Goal: Information Seeking & Learning: Learn about a topic

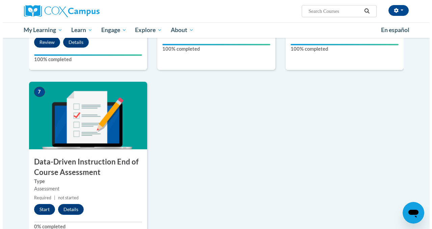
scroll to position [456, 0]
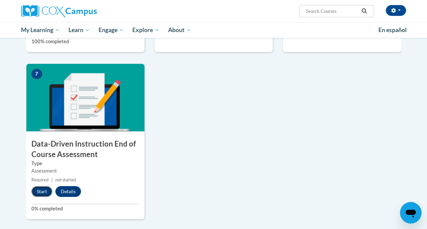
click at [44, 194] on button "Start" at bounding box center [41, 191] width 21 height 11
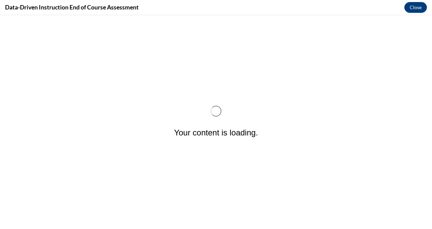
scroll to position [0, 0]
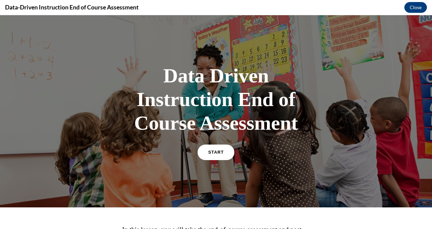
click at [212, 157] on link "START" at bounding box center [215, 152] width 37 height 16
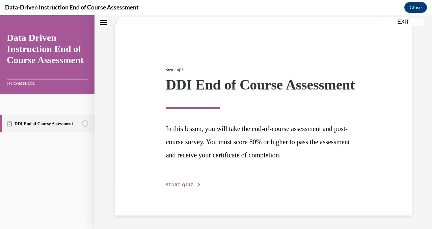
scroll to position [57, 0]
click at [187, 184] on span "START QUIZ" at bounding box center [180, 184] width 28 height 5
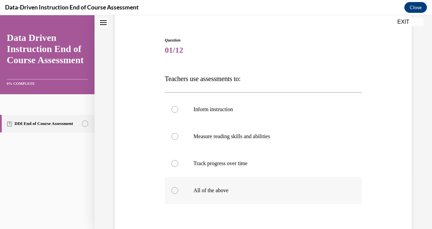
click at [204, 189] on p "All of the above" at bounding box center [268, 190] width 151 height 7
click at [178, 189] on input "All of the above" at bounding box center [174, 190] width 7 height 7
radio input "true"
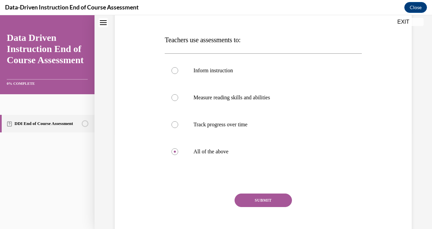
click at [262, 196] on button "SUBMIT" at bounding box center [262, 199] width 57 height 13
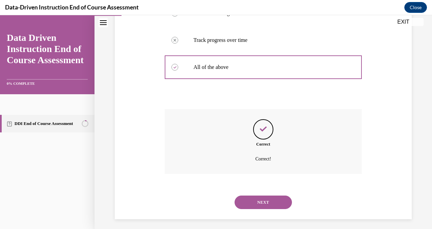
scroll to position [183, 0]
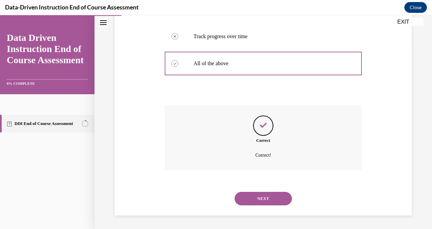
click at [277, 199] on button "NEXT" at bounding box center [262, 198] width 57 height 13
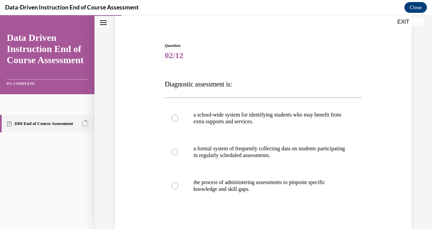
scroll to position [52, 0]
drag, startPoint x: 176, startPoint y: 186, endPoint x: 198, endPoint y: 187, distance: 21.6
click at [176, 186] on div at bounding box center [174, 185] width 7 height 7
click at [176, 186] on input "the process of administering assessments to pinpoint specific knowledge and ski…" at bounding box center [174, 185] width 7 height 7
radio input "true"
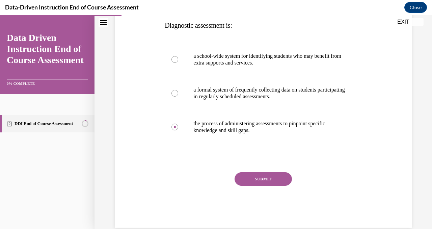
click at [256, 183] on button "SUBMIT" at bounding box center [262, 178] width 57 height 13
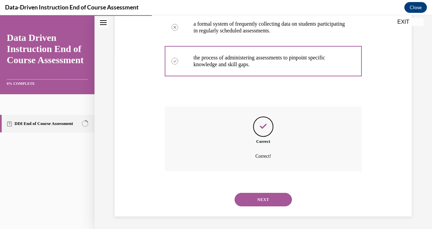
scroll to position [177, 0]
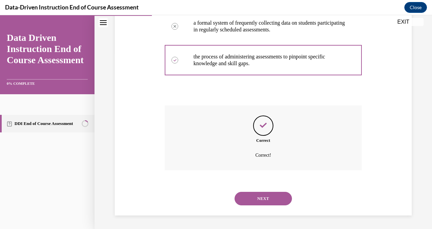
drag, startPoint x: 257, startPoint y: 197, endPoint x: 310, endPoint y: 200, distance: 53.0
click at [257, 196] on button "NEXT" at bounding box center [262, 198] width 57 height 13
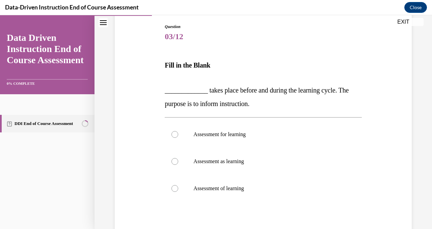
scroll to position [70, 0]
drag, startPoint x: 178, startPoint y: 162, endPoint x: 195, endPoint y: 155, distance: 18.7
click at [178, 162] on label "Assessment as learning" at bounding box center [263, 161] width 197 height 27
click at [178, 162] on input "Assessment as learning" at bounding box center [174, 161] width 7 height 7
radio input "true"
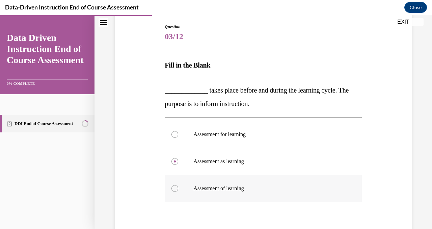
click at [179, 191] on label "Assessment of learning" at bounding box center [263, 188] width 197 height 27
click at [178, 191] on input "Assessment of learning" at bounding box center [174, 188] width 7 height 7
radio input "true"
click at [184, 136] on label "Assessment for learning" at bounding box center [263, 134] width 197 height 27
click at [178, 136] on input "Assessment for learning" at bounding box center [174, 134] width 7 height 7
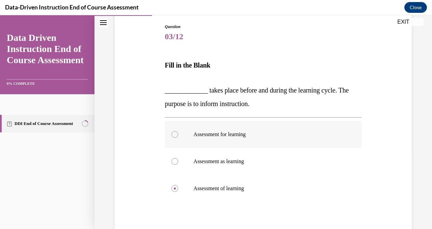
radio input "true"
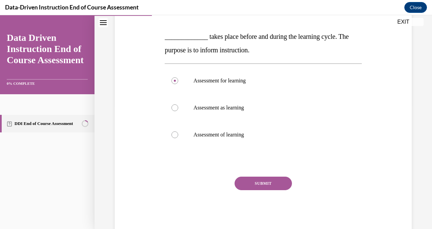
scroll to position [140, 0]
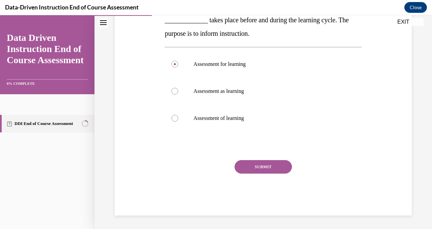
click at [258, 167] on button "SUBMIT" at bounding box center [262, 166] width 57 height 13
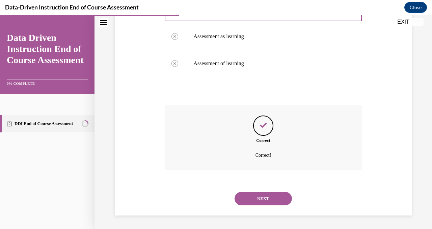
click at [267, 203] on button "NEXT" at bounding box center [262, 198] width 57 height 13
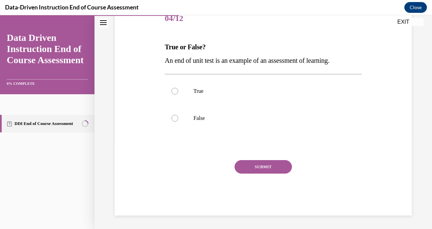
scroll to position [75, 0]
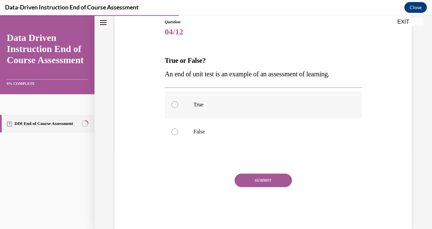
click at [190, 109] on label "True" at bounding box center [263, 104] width 197 height 27
click at [178, 108] on input "True" at bounding box center [174, 104] width 7 height 7
radio input "true"
click at [277, 176] on button "SUBMIT" at bounding box center [262, 179] width 57 height 13
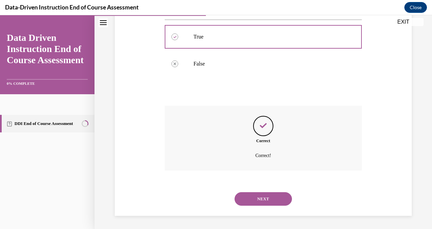
scroll to position [143, 0]
click at [275, 201] on button "NEXT" at bounding box center [262, 198] width 57 height 13
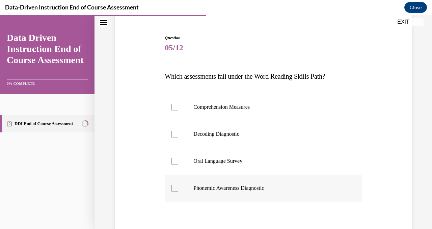
scroll to position [61, 0]
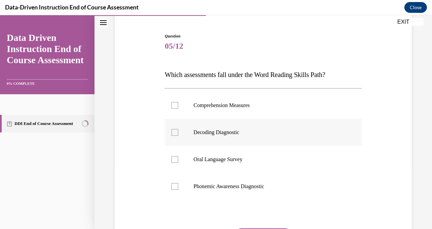
drag, startPoint x: 173, startPoint y: 133, endPoint x: 174, endPoint y: 136, distance: 3.5
click at [173, 133] on div at bounding box center [174, 132] width 7 height 7
click at [173, 133] on input "Decoding Diagnostic" at bounding box center [174, 132] width 7 height 7
checkbox input "true"
click at [178, 190] on label "Phonemic Awareness Diagnostic" at bounding box center [263, 186] width 197 height 27
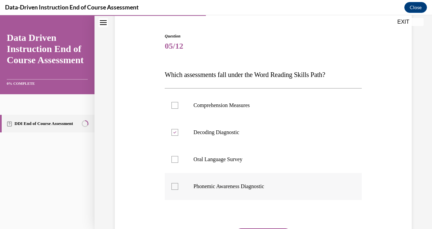
click at [178, 190] on input "Phonemic Awareness Diagnostic" at bounding box center [174, 186] width 7 height 7
checkbox input "true"
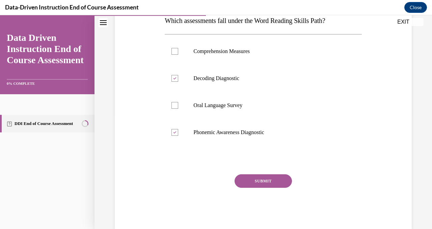
click at [266, 177] on button "SUBMIT" at bounding box center [262, 180] width 57 height 13
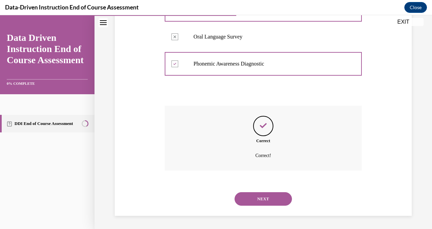
scroll to position [183, 0]
click at [259, 203] on button "NEXT" at bounding box center [262, 198] width 57 height 13
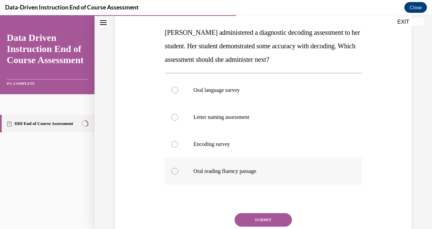
scroll to position [115, 0]
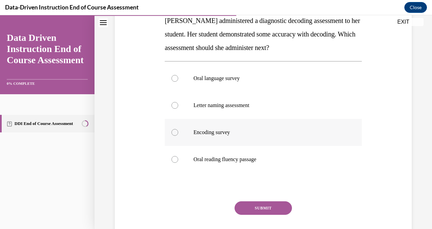
click at [198, 132] on p "Encoding survey" at bounding box center [268, 132] width 151 height 7
click at [178, 132] on input "Encoding survey" at bounding box center [174, 132] width 7 height 7
radio input "true"
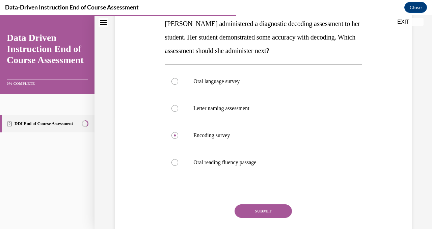
click at [266, 204] on button "SUBMIT" at bounding box center [262, 210] width 57 height 13
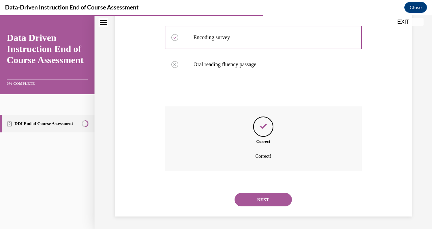
scroll to position [210, 0]
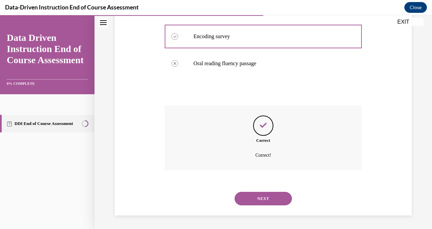
click at [263, 195] on button "NEXT" at bounding box center [262, 198] width 57 height 13
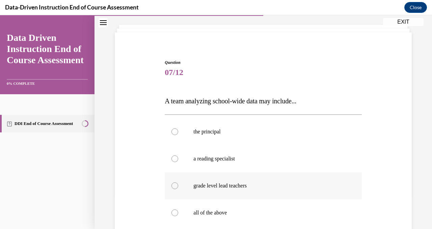
scroll to position [39, 0]
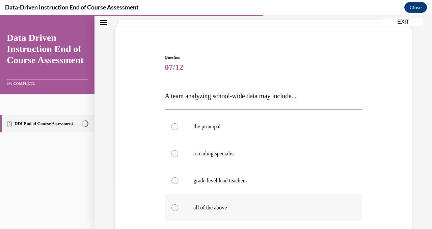
click at [220, 203] on label "all of the above" at bounding box center [263, 207] width 197 height 27
click at [178, 204] on input "all of the above" at bounding box center [174, 207] width 7 height 7
radio input "true"
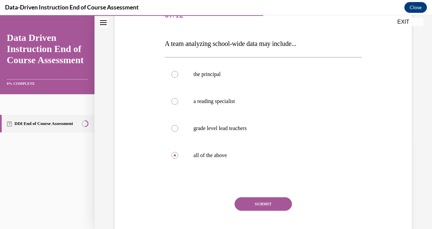
click at [267, 202] on button "SUBMIT" at bounding box center [262, 203] width 57 height 13
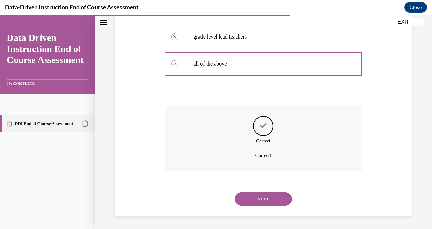
scroll to position [183, 0]
click at [251, 196] on button "NEXT" at bounding box center [262, 198] width 57 height 13
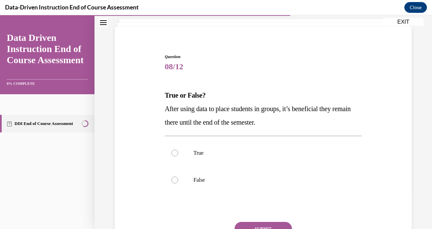
scroll to position [52, 0]
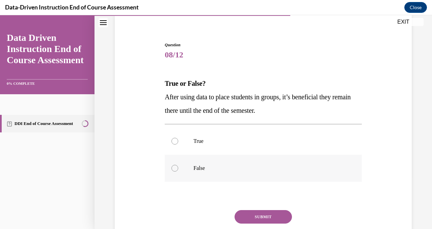
click at [175, 171] on label "False" at bounding box center [263, 167] width 197 height 27
click at [175, 171] on input "False" at bounding box center [174, 168] width 7 height 7
radio input "true"
click at [252, 215] on button "SUBMIT" at bounding box center [262, 216] width 57 height 13
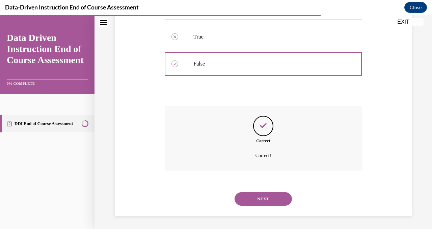
scroll to position [156, 0]
click at [265, 202] on button "NEXT" at bounding box center [262, 198] width 57 height 13
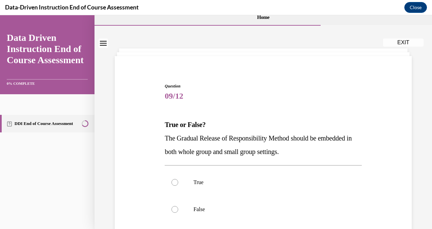
scroll to position [19, 0]
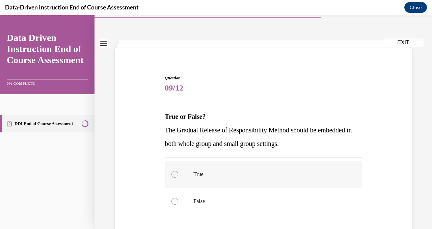
click at [182, 175] on label "True" at bounding box center [263, 174] width 197 height 27
click at [178, 175] on input "True" at bounding box center [174, 174] width 7 height 7
radio input "true"
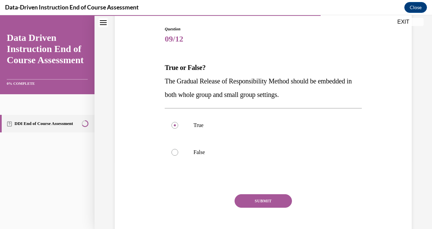
scroll to position [83, 0]
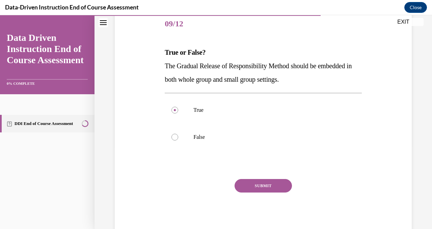
click at [261, 185] on button "SUBMIT" at bounding box center [262, 185] width 57 height 13
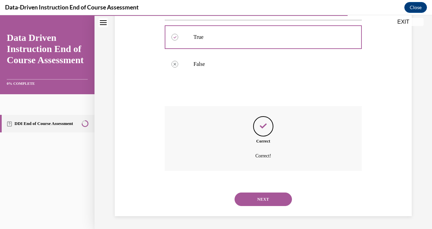
scroll to position [156, 0]
click at [265, 202] on button "NEXT" at bounding box center [262, 198] width 57 height 13
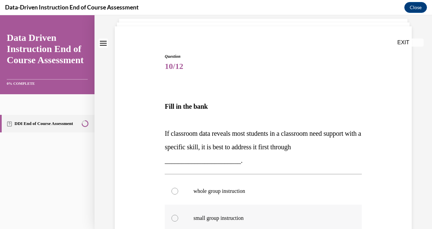
scroll to position [68, 0]
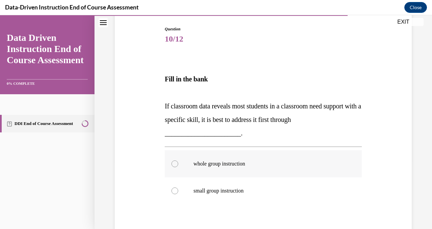
drag, startPoint x: 207, startPoint y: 168, endPoint x: 216, endPoint y: 165, distance: 9.6
click at [207, 167] on label "whole group instruction" at bounding box center [263, 163] width 197 height 27
click at [178, 167] on input "whole group instruction" at bounding box center [174, 163] width 7 height 7
radio input "true"
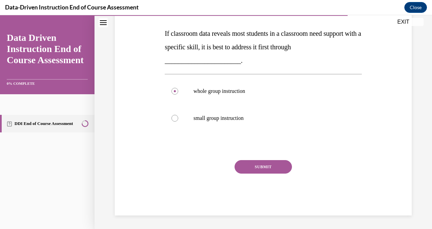
click at [255, 167] on button "SUBMIT" at bounding box center [262, 166] width 57 height 13
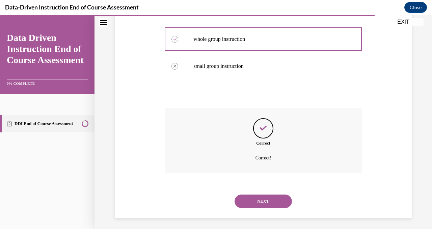
scroll to position [195, 0]
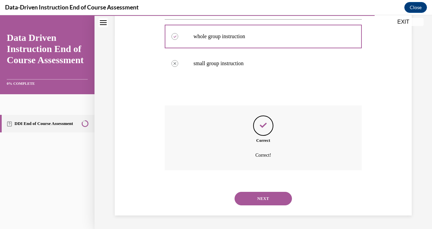
click at [268, 197] on button "NEXT" at bounding box center [262, 198] width 57 height 13
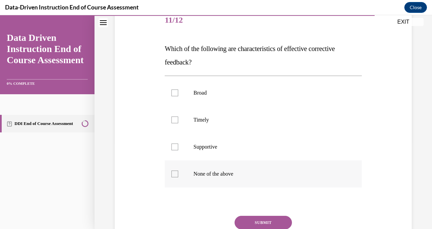
scroll to position [96, 0]
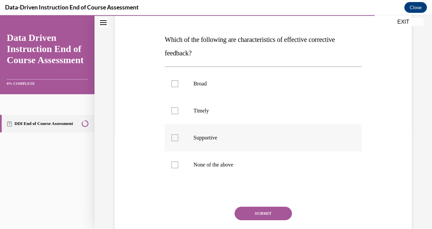
click at [199, 135] on p "Supportive" at bounding box center [268, 137] width 151 height 7
click at [178, 135] on input "Supportive" at bounding box center [174, 137] width 7 height 7
checkbox input "true"
click at [201, 112] on p "Timely" at bounding box center [268, 110] width 151 height 7
click at [178, 112] on input "Timely" at bounding box center [174, 110] width 7 height 7
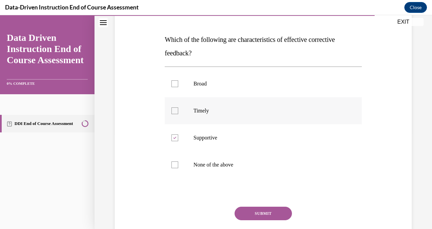
checkbox input "true"
click at [251, 214] on button "SUBMIT" at bounding box center [262, 212] width 57 height 13
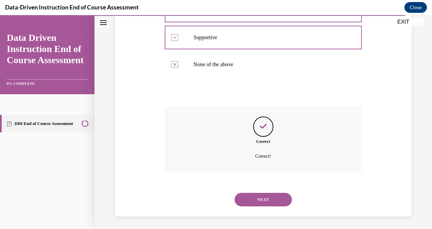
scroll to position [197, 0]
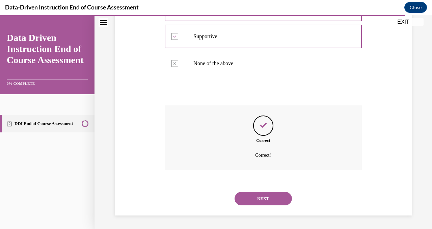
click at [245, 198] on button "NEXT" at bounding box center [262, 198] width 57 height 13
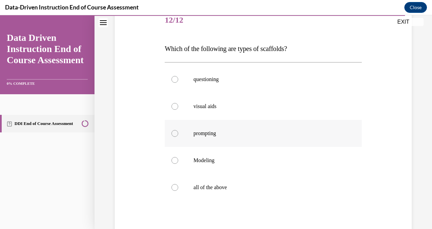
scroll to position [95, 0]
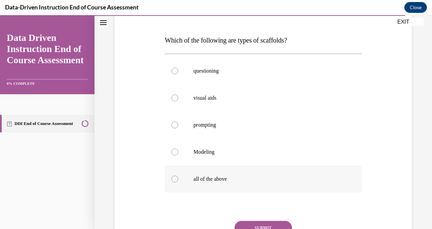
click at [173, 180] on div at bounding box center [174, 178] width 7 height 7
click at [173, 180] on input "all of the above" at bounding box center [174, 178] width 7 height 7
radio input "true"
click at [259, 223] on button "SUBMIT" at bounding box center [262, 227] width 57 height 13
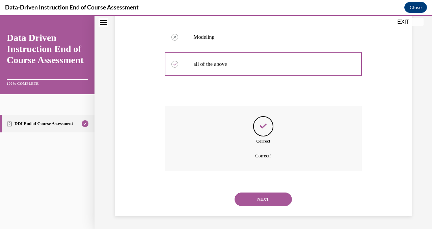
scroll to position [210, 0]
click at [268, 199] on button "NEXT" at bounding box center [262, 198] width 57 height 13
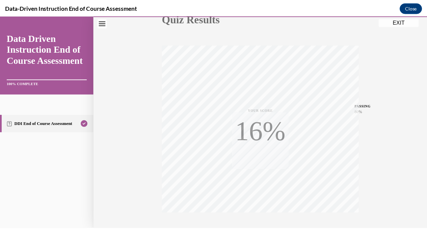
scroll to position [132, 0]
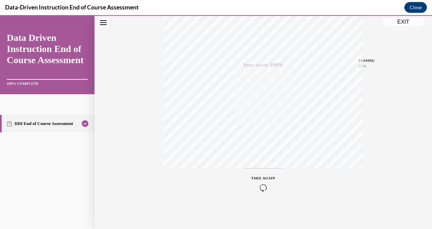
click at [406, 20] on button "EXIT" at bounding box center [403, 22] width 40 height 8
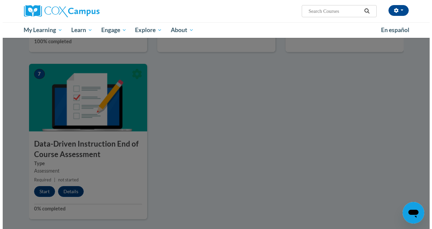
scroll to position [226, 0]
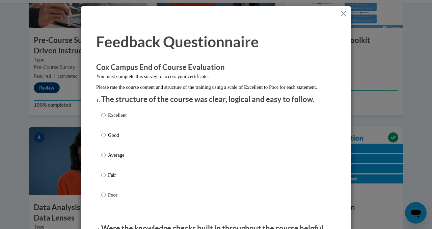
click at [109, 159] on p "Average" at bounding box center [117, 154] width 19 height 7
click at [106, 159] on input "Average" at bounding box center [103, 154] width 4 height 7
radio input "true"
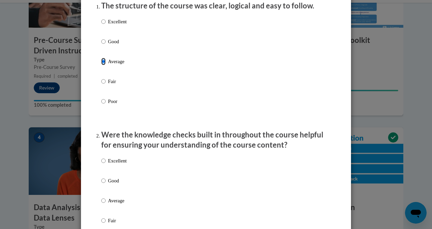
scroll to position [215, 0]
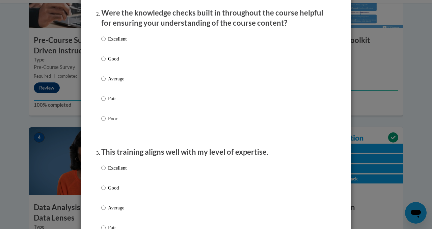
click at [120, 82] on p "Average" at bounding box center [117, 78] width 19 height 7
click at [106, 82] on input "Average" at bounding box center [103, 78] width 4 height 7
radio input "true"
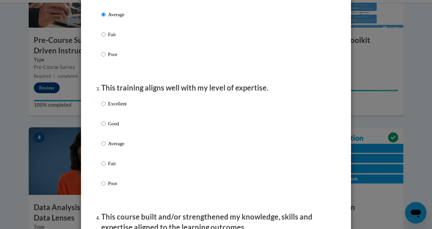
click at [117, 147] on p "Average" at bounding box center [117, 143] width 19 height 7
click at [106, 147] on input "Average" at bounding box center [103, 143] width 4 height 7
radio input "true"
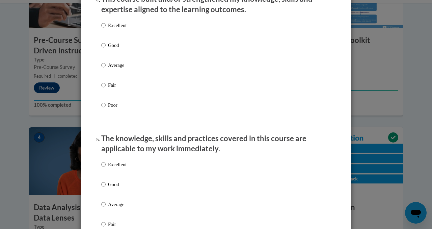
scroll to position [498, 0]
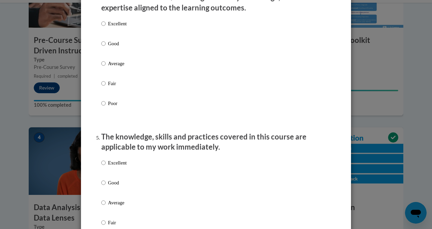
click at [116, 67] on p "Average" at bounding box center [117, 63] width 19 height 7
click at [106, 67] on input "Average" at bounding box center [103, 63] width 4 height 7
radio input "true"
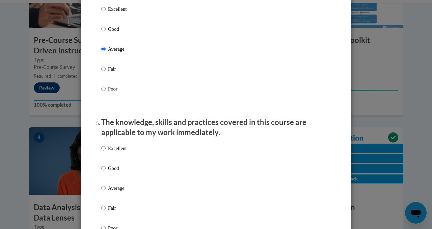
click at [117, 192] on p "Average" at bounding box center [117, 187] width 19 height 7
click at [106, 192] on input "Average" at bounding box center [103, 187] width 4 height 7
radio input "true"
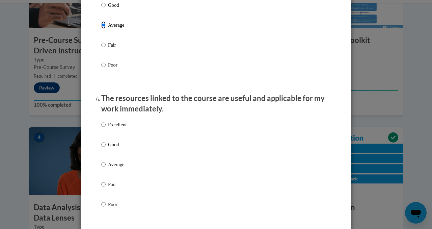
scroll to position [681, 0]
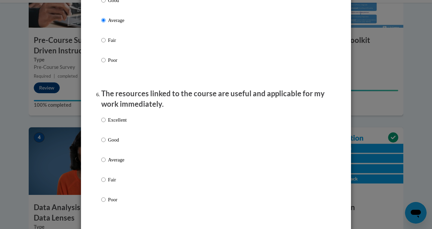
click at [119, 163] on p "Average" at bounding box center [117, 159] width 19 height 7
click at [106, 163] on input "Average" at bounding box center [103, 159] width 4 height 7
radio input "true"
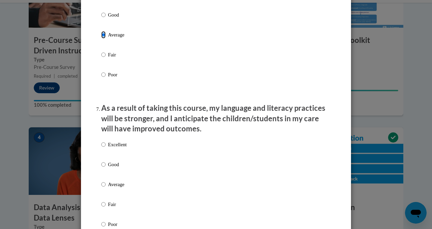
scroll to position [902, 0]
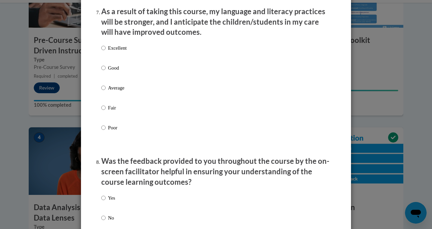
click at [108, 98] on label "Average" at bounding box center [113, 93] width 25 height 18
click at [106, 91] on input "Average" at bounding box center [103, 87] width 4 height 7
radio input "true"
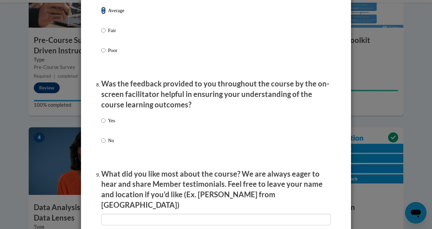
scroll to position [1033, 0]
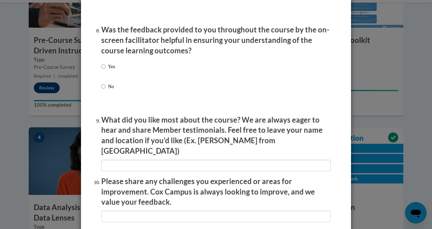
click at [108, 70] on p "Yes" at bounding box center [111, 66] width 7 height 7
click at [106, 70] on input "Yes" at bounding box center [103, 66] width 4 height 7
radio input "true"
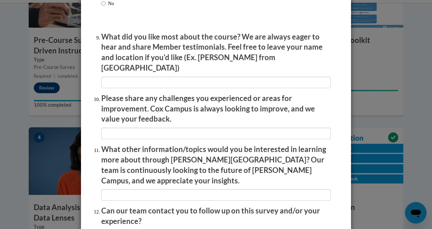
scroll to position [1165, 0]
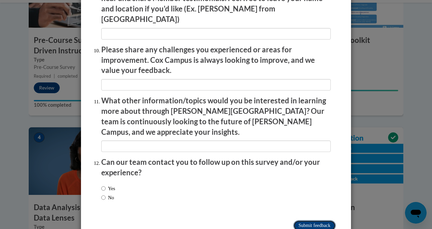
click at [305, 220] on input "Submit feedback" at bounding box center [314, 225] width 42 height 11
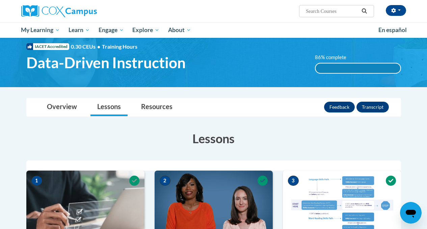
scroll to position [0, 0]
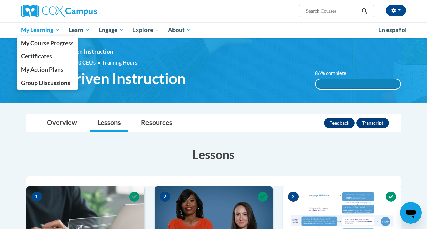
click at [45, 31] on span "My Learning" at bounding box center [40, 30] width 39 height 8
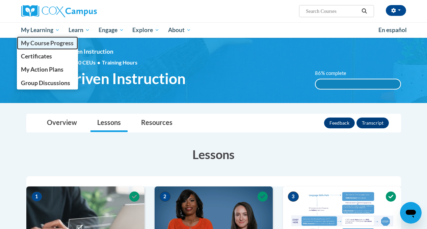
click at [45, 43] on span "My Course Progress" at bounding box center [47, 42] width 53 height 7
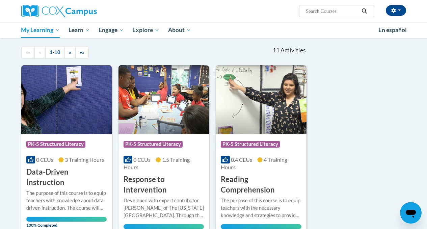
scroll to position [116, 0]
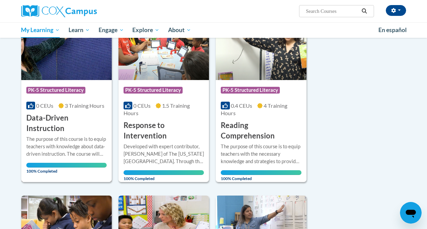
click at [52, 136] on div "The purpose of this course is to equip teachers with knowledge about data-drive…" at bounding box center [66, 146] width 80 height 22
